Goal: Entertainment & Leisure: Consume media (video, audio)

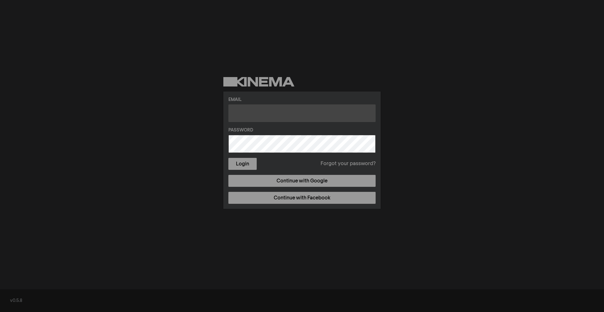
click at [284, 109] on input "text" at bounding box center [301, 113] width 147 height 18
type input "[EMAIL_ADDRESS][DOMAIN_NAME]"
click at [228, 158] on button "Login" at bounding box center [242, 164] width 28 height 12
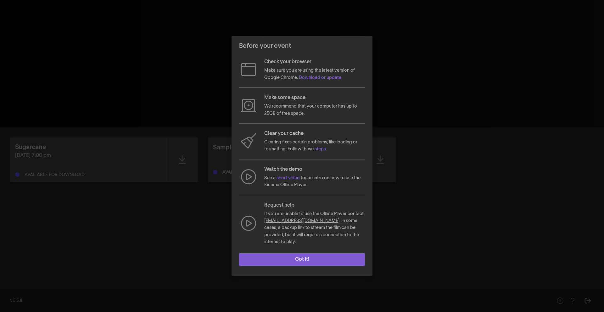
click at [305, 256] on button "Got it!" at bounding box center [302, 259] width 126 height 13
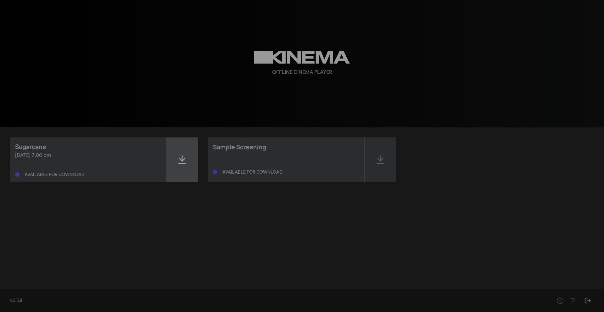
click at [190, 163] on div at bounding box center [181, 159] width 31 height 45
click at [183, 161] on icon at bounding box center [182, 160] width 8 height 10
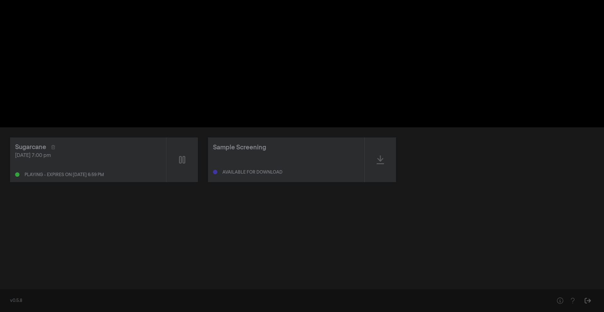
click at [435, 114] on div "pause 0:00:08 / 1:47:06 volume_up fullscreen settings closed_caption Captions O…" at bounding box center [302, 63] width 604 height 127
click at [387, 118] on button "fullscreen" at bounding box center [387, 117] width 18 height 19
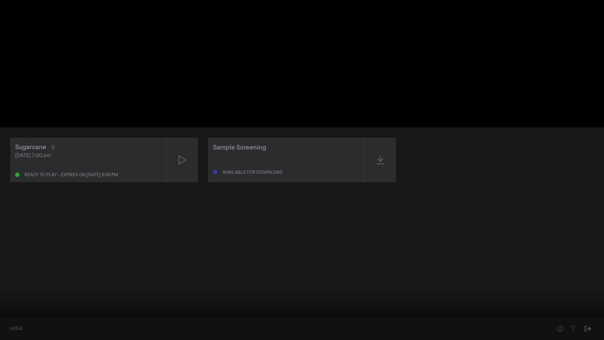
click at [4, 312] on input "Seek" at bounding box center [302, 320] width 598 height 4
click at [12, 312] on button "pause" at bounding box center [12, 330] width 18 height 19
click at [12, 312] on button "play_arrow" at bounding box center [12, 330] width 18 height 19
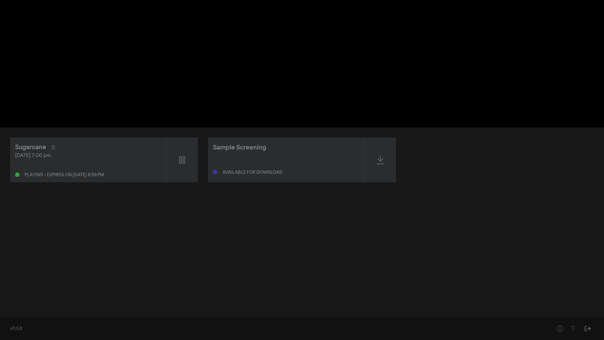
click at [12, 312] on button "pause" at bounding box center [12, 330] width 18 height 19
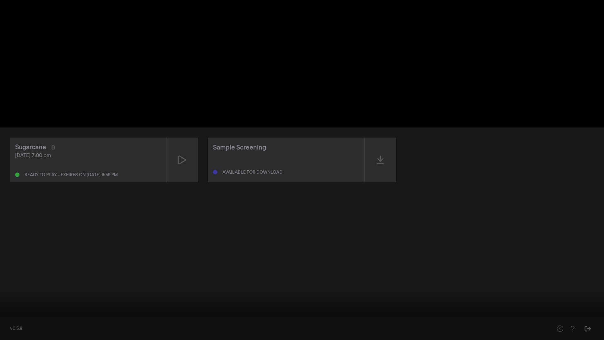
click at [50, 312] on div at bounding box center [302, 170] width 604 height 340
click at [49, 312] on input "Seek" at bounding box center [302, 320] width 598 height 4
type input "482.107823"
click at [35, 312] on button "volume_up" at bounding box center [30, 330] width 18 height 19
type input "0"
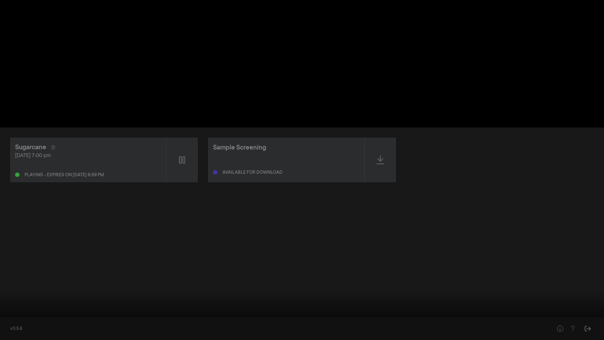
click at [60, 289] on div at bounding box center [302, 170] width 604 height 340
click at [3, 312] on div "play_arrow 0:08:02 / 1:47:06 volume_off fullscreen_exit settings" at bounding box center [302, 329] width 604 height 21
click at [6, 312] on input "Seek" at bounding box center [302, 320] width 598 height 4
click at [5, 312] on input "Seek" at bounding box center [302, 320] width 598 height 4
click at [3, 312] on input "Seek" at bounding box center [302, 320] width 598 height 4
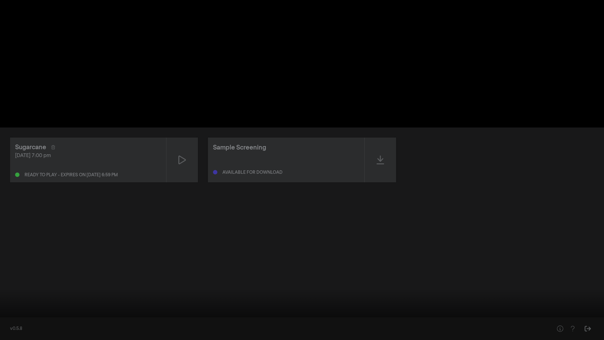
type input "0.083416"
